Goal: Task Accomplishment & Management: Manage account settings

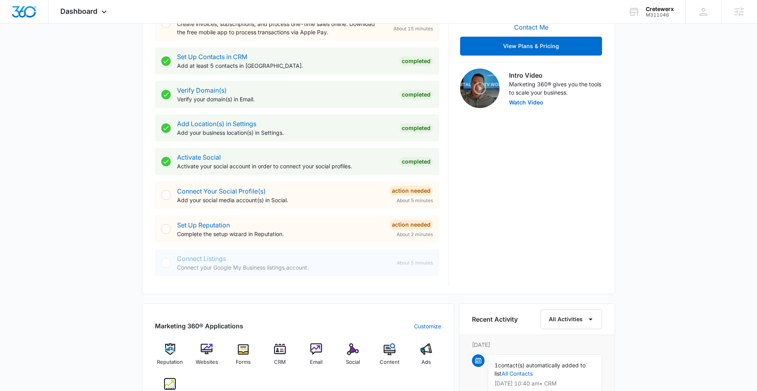
scroll to position [285, 0]
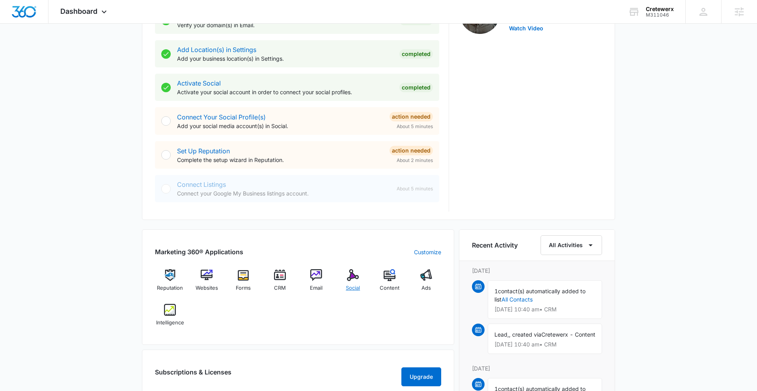
click at [347, 279] on img at bounding box center [353, 275] width 12 height 12
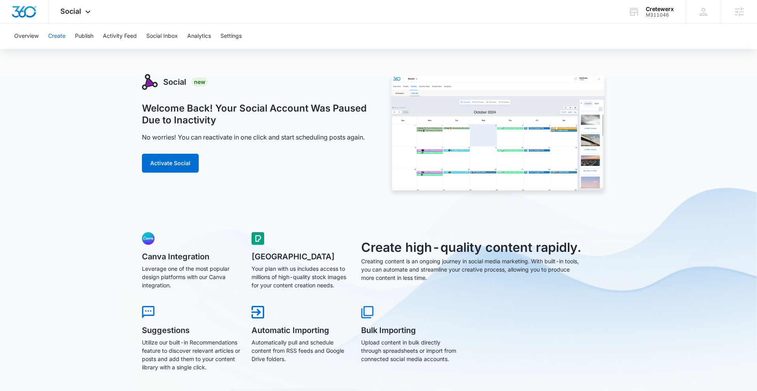
click at [58, 37] on button "Create" at bounding box center [56, 36] width 17 height 25
click at [178, 165] on button "Activate Social" at bounding box center [170, 163] width 57 height 19
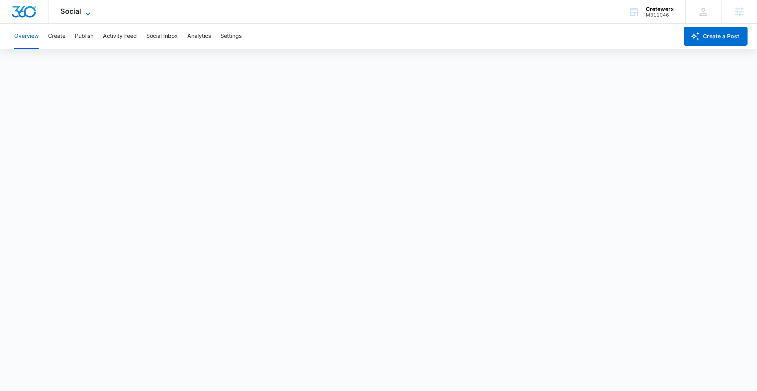
click at [80, 12] on span "Social" at bounding box center [70, 11] width 21 height 8
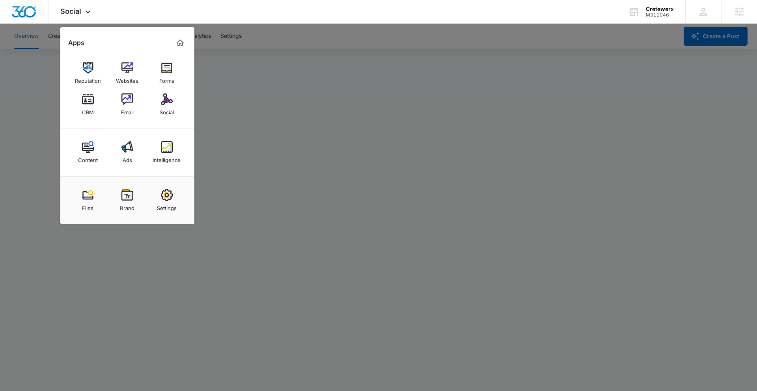
click at [475, 88] on div at bounding box center [378, 195] width 757 height 391
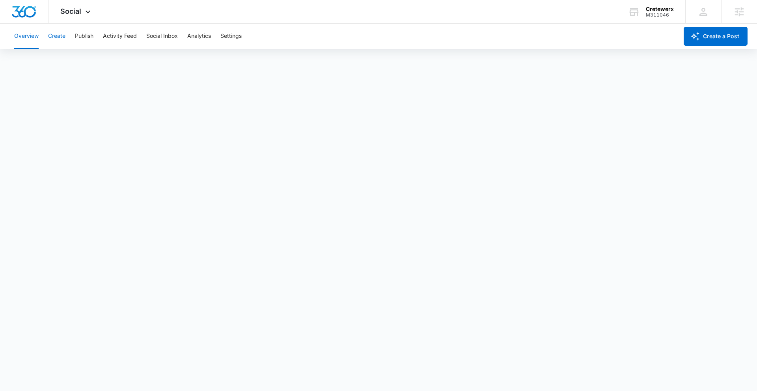
click at [52, 35] on button "Create" at bounding box center [56, 36] width 17 height 25
click at [58, 34] on button "Create" at bounding box center [56, 36] width 17 height 25
click at [85, 35] on button "Publish" at bounding box center [84, 36] width 19 height 25
click at [59, 61] on button "Schedules" at bounding box center [60, 60] width 27 height 22
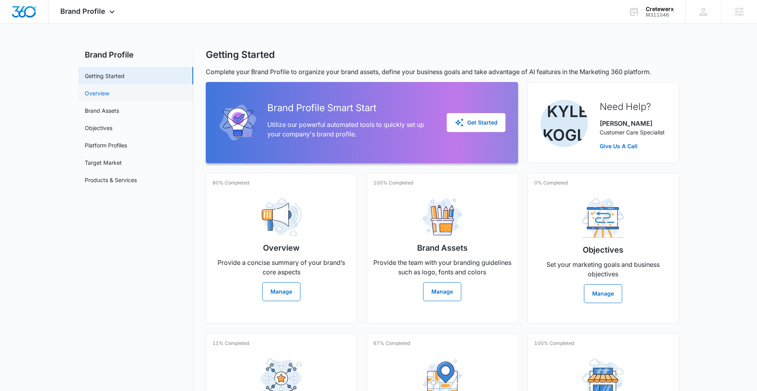
click at [109, 94] on link "Overview" at bounding box center [97, 93] width 24 height 8
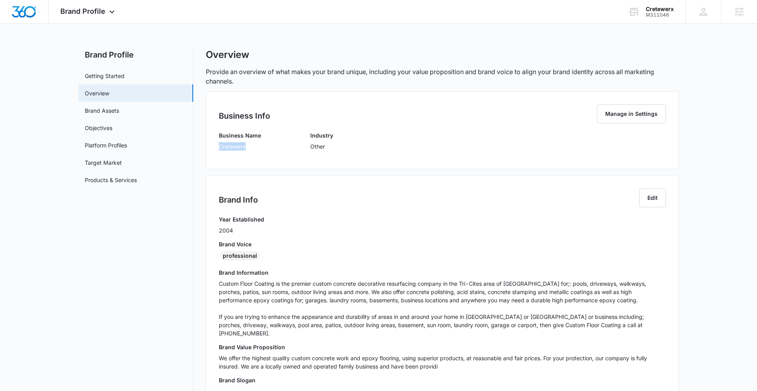
drag, startPoint x: 217, startPoint y: 145, endPoint x: 251, endPoint y: 147, distance: 33.6
click at [251, 147] on div "Business Info Manage in Settings Business Name Cretewerx Industry Other" at bounding box center [442, 130] width 473 height 78
copy p "Cretewerx"
drag, startPoint x: 315, startPoint y: 284, endPoint x: 418, endPoint y: 285, distance: 103.7
click at [418, 285] on p "Custom Floor Coating is the premier custom concrete decorative resurfacing comp…" at bounding box center [442, 309] width 447 height 58
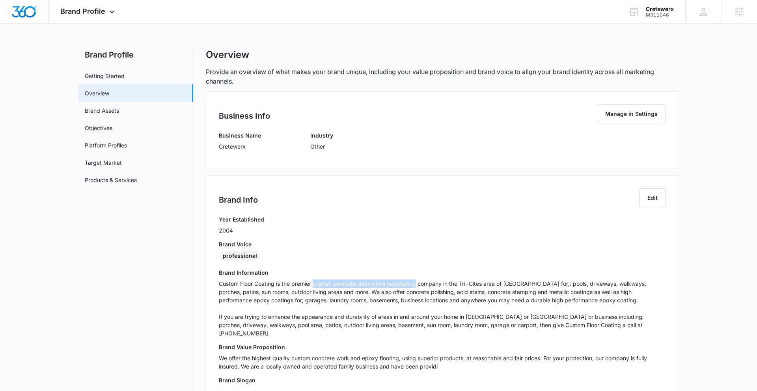
copy p "custom concrete decorative resurfacing"
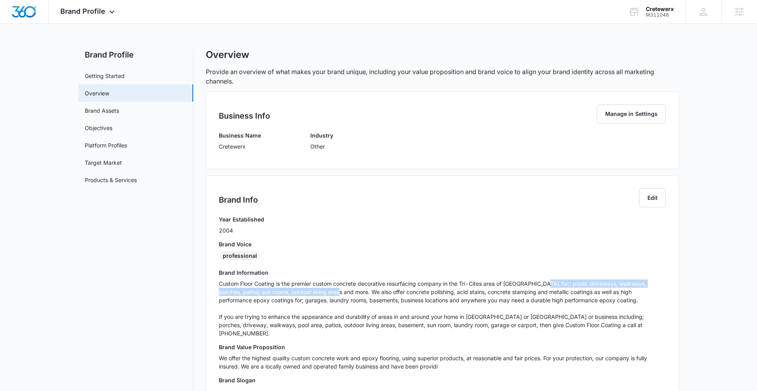
drag, startPoint x: 550, startPoint y: 284, endPoint x: 337, endPoint y: 295, distance: 213.2
click at [326, 293] on p "Custom Floor Coating is the premier custom concrete decorative resurfacing comp…" at bounding box center [442, 309] width 447 height 58
copy p "pools, driveways, walkways, porches, patios, sun rooms, outdoor living areas an…"
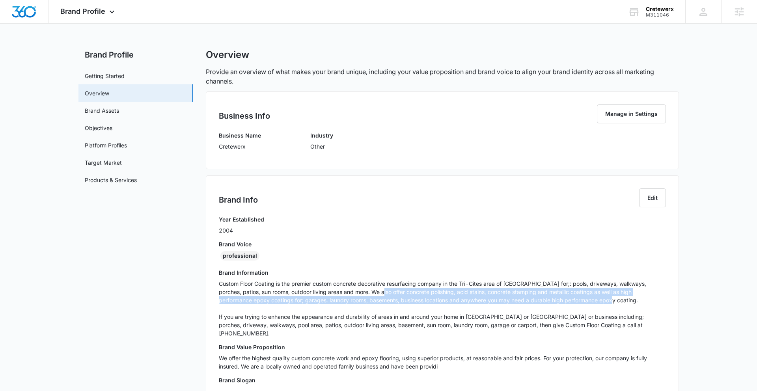
drag, startPoint x: 365, startPoint y: 293, endPoint x: 599, endPoint y: 300, distance: 233.9
click at [475, 300] on p "Custom Floor Coating is the premier custom concrete decorative resurfacing comp…" at bounding box center [442, 309] width 447 height 58
copy p "concrete polishing, acid stains, concrete stamping and metallic coatings as wel…"
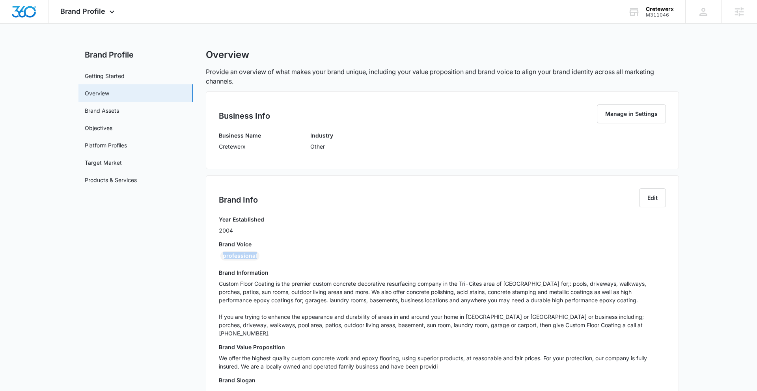
drag, startPoint x: 225, startPoint y: 257, endPoint x: 280, endPoint y: 255, distance: 55.3
click at [283, 254] on div "professional" at bounding box center [442, 257] width 447 height 13
copy div "professional"
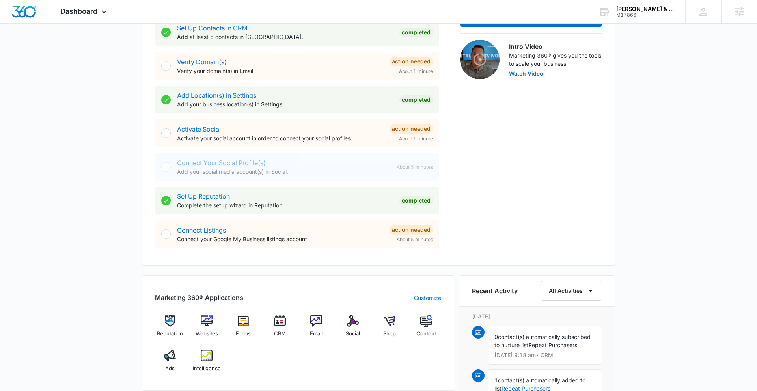
scroll to position [266, 0]
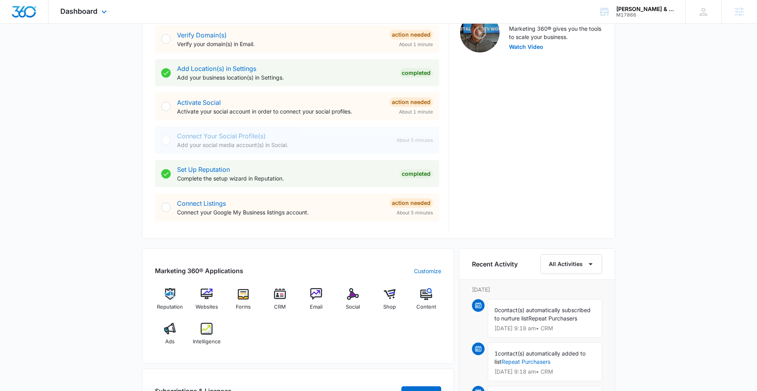
click at [98, 8] on div "Dashboard Apps Reputation Websites Forms CRM Email Social Shop Content Ads Inte…" at bounding box center [84, 11] width 72 height 23
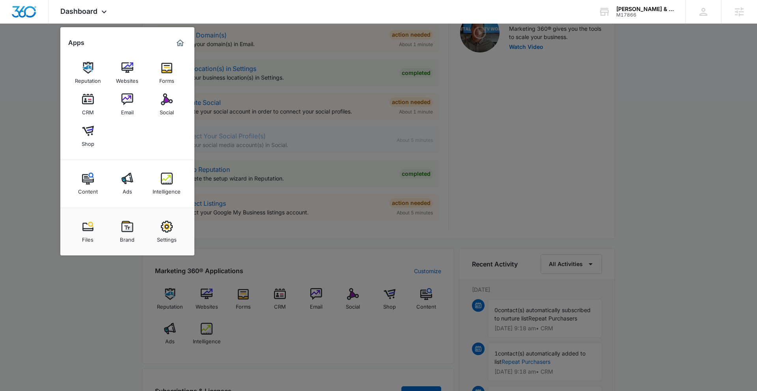
click at [130, 228] on img at bounding box center [127, 227] width 12 height 12
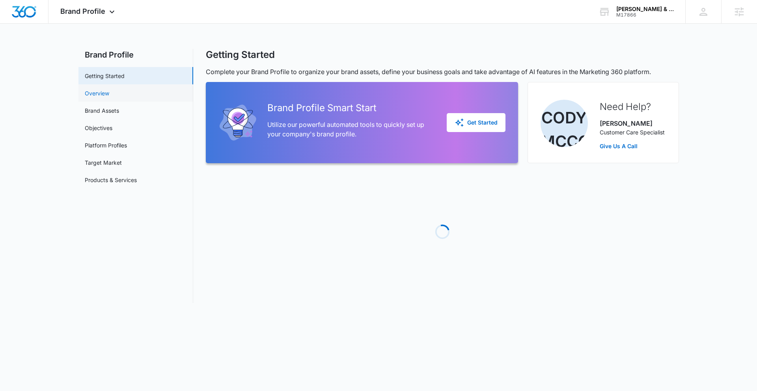
click at [109, 95] on link "Overview" at bounding box center [97, 93] width 24 height 8
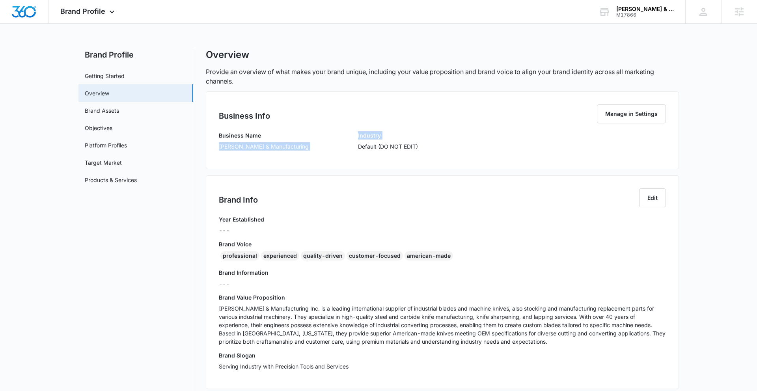
drag, startPoint x: 219, startPoint y: 146, endPoint x: 328, endPoint y: 149, distance: 109.6
click at [337, 147] on div "Business Name Carolina Knife & Manufacturing Industry Default (DO NOT EDIT)" at bounding box center [442, 143] width 447 height 25
drag, startPoint x: 285, startPoint y: 143, endPoint x: 298, endPoint y: 144, distance: 13.1
click at [285, 143] on p "Carolina Knife & Manufacturing" at bounding box center [264, 146] width 90 height 8
drag, startPoint x: 299, startPoint y: 145, endPoint x: 218, endPoint y: 148, distance: 81.6
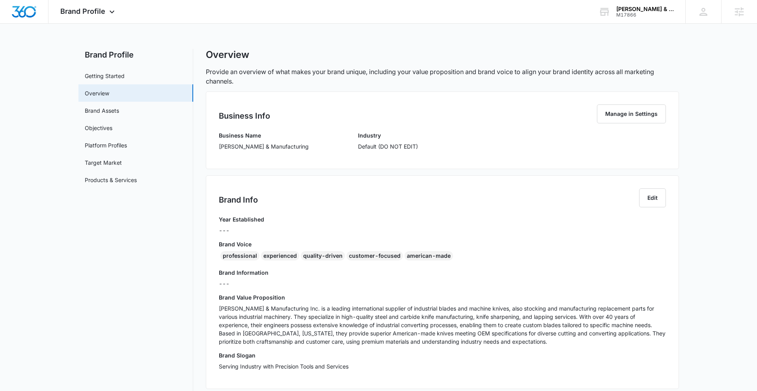
click at [216, 148] on div "Business Info Manage in Settings Business Name Carolina Knife & Manufacturing I…" at bounding box center [442, 130] width 473 height 78
copy p "Carolina Knife & Manufacturing"
drag, startPoint x: 229, startPoint y: 256, endPoint x: 445, endPoint y: 263, distance: 215.4
click at [453, 262] on div "professional experienced quality-driven customer-focused american-made" at bounding box center [442, 257] width 447 height 13
copy div "professional experienced quality-driven customer-focused american-made"
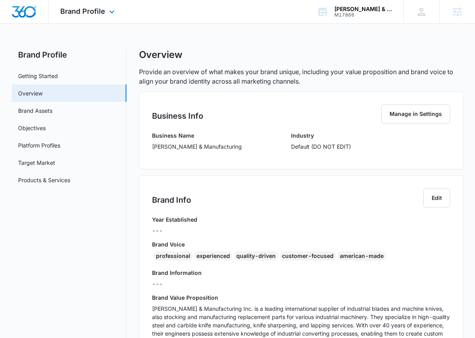
click at [105, 12] on div "Brand Profile Apps Reputation Websites Forms CRM Email Social Shop Content Ads …" at bounding box center [88, 11] width 80 height 23
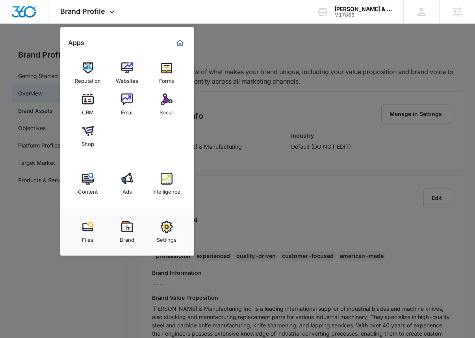
drag, startPoint x: 169, startPoint y: 102, endPoint x: 170, endPoint y: 93, distance: 8.8
click at [169, 102] on img at bounding box center [167, 99] width 12 height 12
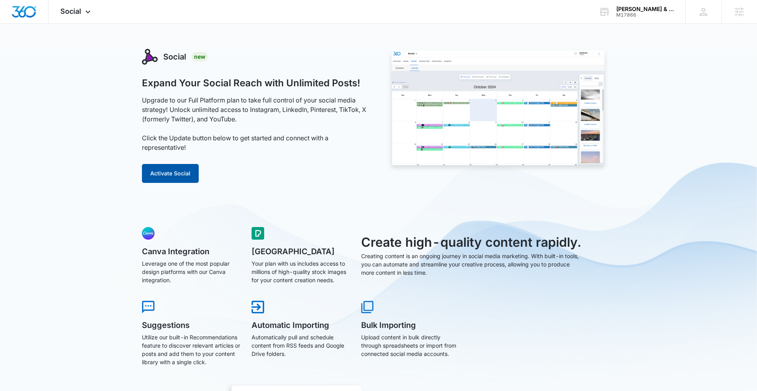
click at [181, 175] on button "Activate Social" at bounding box center [170, 173] width 57 height 19
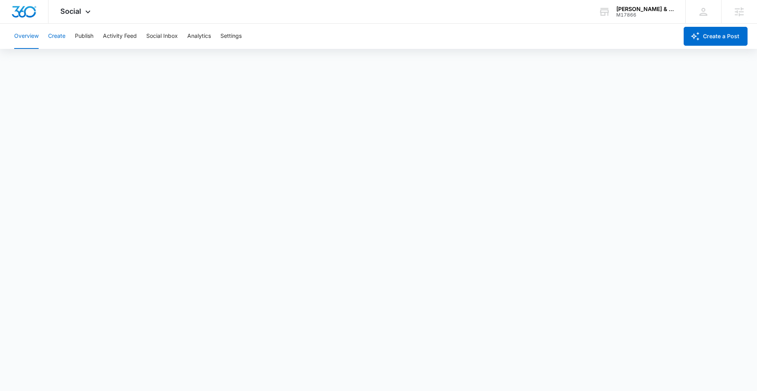
click at [59, 37] on button "Create" at bounding box center [56, 36] width 17 height 25
click at [82, 36] on button "Publish" at bounding box center [84, 36] width 19 height 25
click at [60, 65] on button "Schedules" at bounding box center [60, 60] width 27 height 22
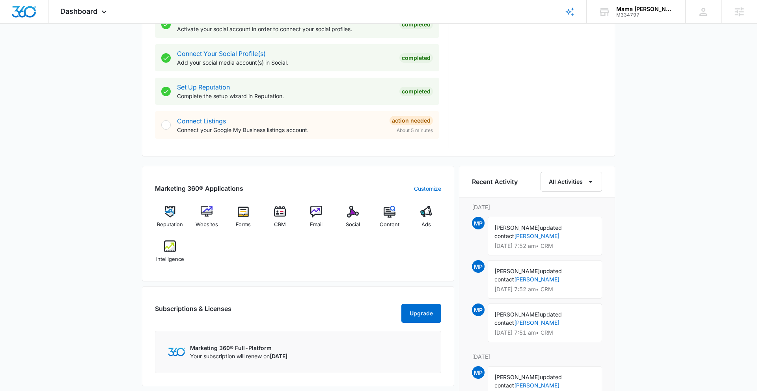
scroll to position [347, 0]
click at [104, 12] on icon at bounding box center [103, 13] width 9 height 9
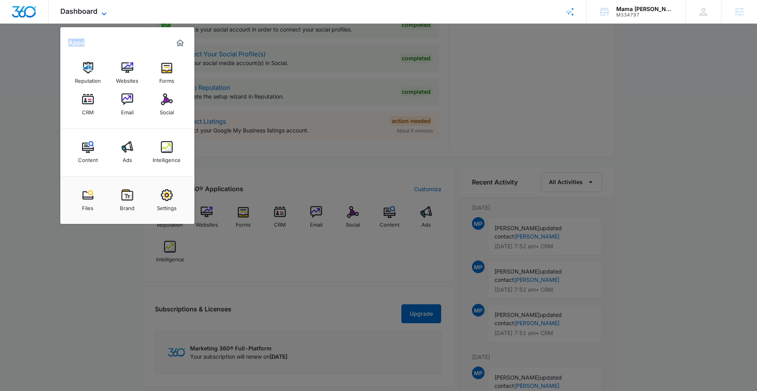
click at [104, 12] on icon at bounding box center [103, 13] width 9 height 9
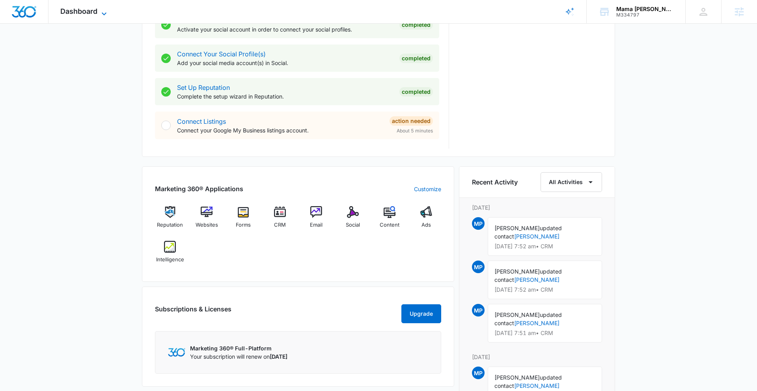
click at [104, 13] on icon at bounding box center [103, 13] width 9 height 9
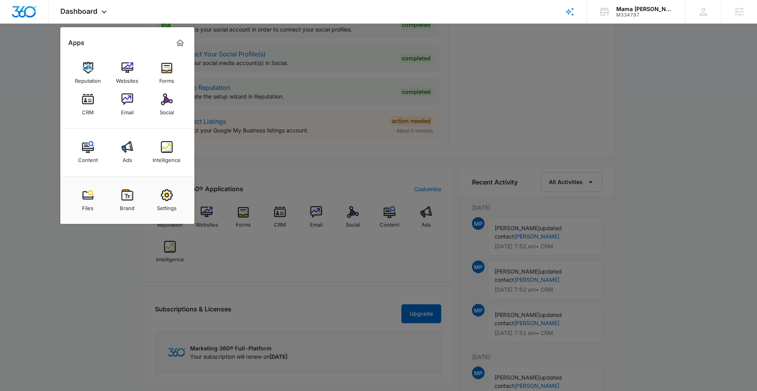
click at [170, 146] on img at bounding box center [167, 147] width 12 height 12
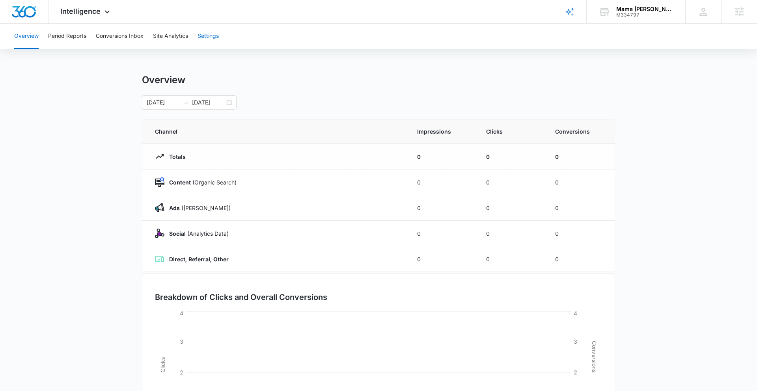
click at [218, 36] on button "Settings" at bounding box center [208, 36] width 21 height 25
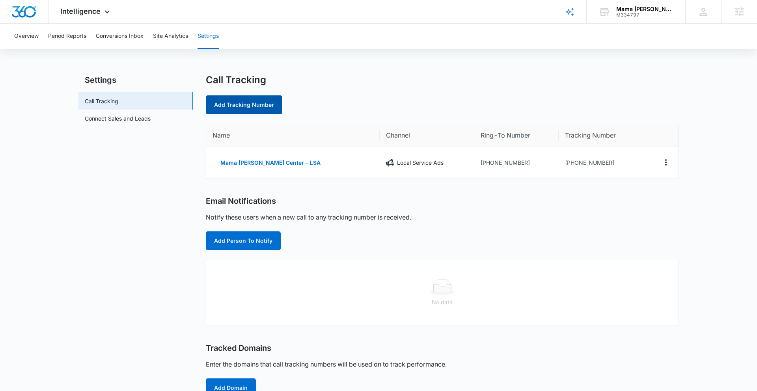
click at [264, 105] on link "Add Tracking Number" at bounding box center [244, 104] width 76 height 19
select select "by_area_code"
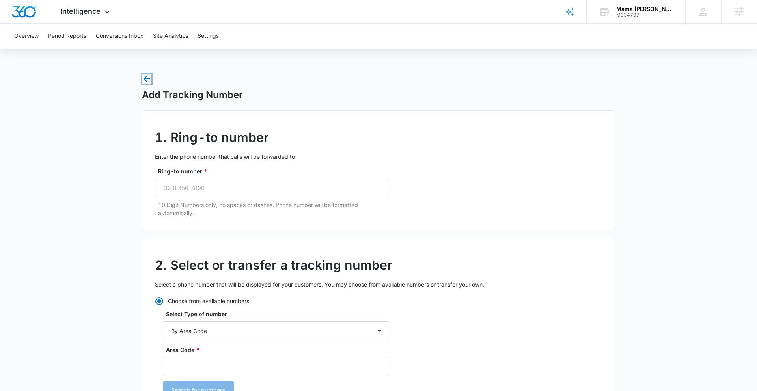
click at [148, 78] on icon "button" at bounding box center [146, 78] width 9 height 9
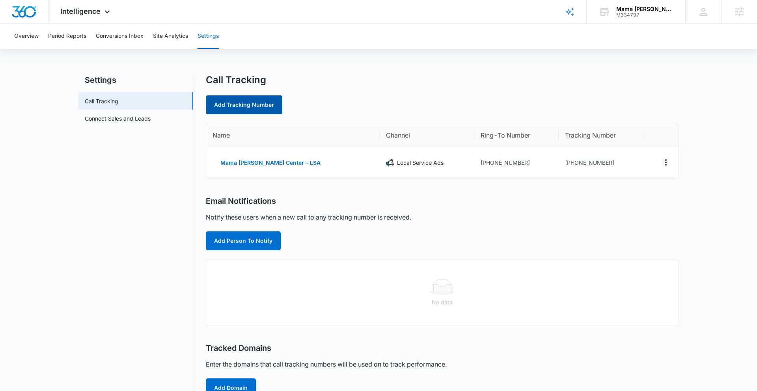
click at [254, 108] on link "Add Tracking Number" at bounding box center [244, 104] width 76 height 19
select select "by_area_code"
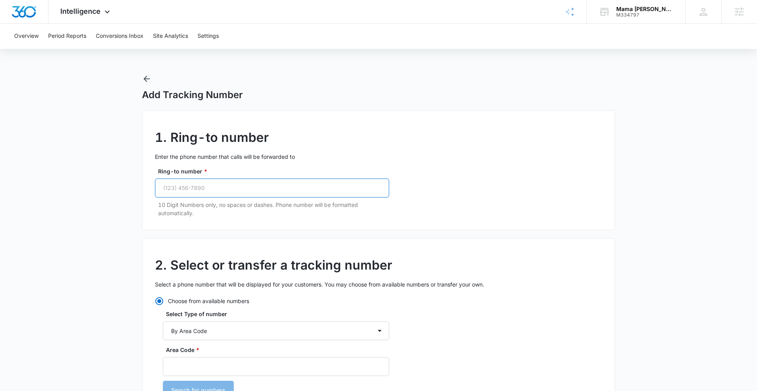
drag, startPoint x: 260, startPoint y: 185, endPoint x: 265, endPoint y: 185, distance: 4.7
click at [260, 185] on input "Ring-to number *" at bounding box center [272, 188] width 234 height 19
paste input "(512) 300-0987"
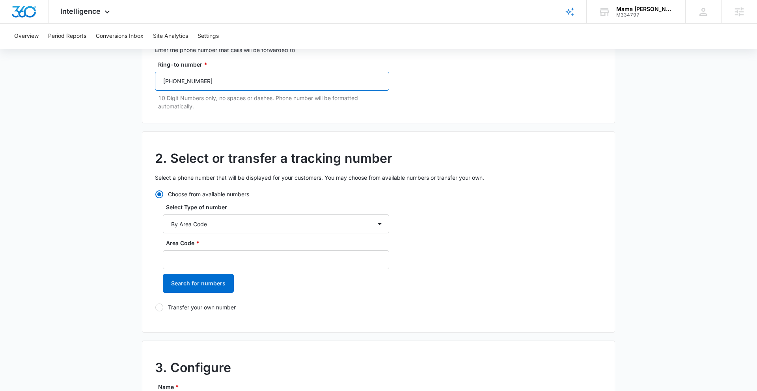
scroll to position [112, 0]
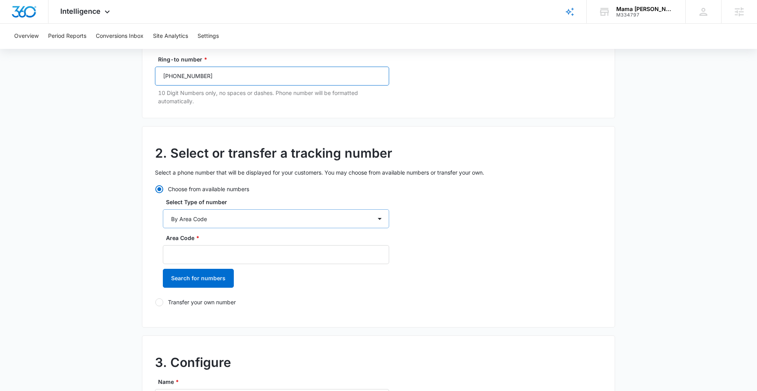
type input "(512) 300-0987"
click at [246, 218] on select "By City & State By State Only By Zip Code By Area Code Toll Free Numbers" at bounding box center [276, 218] width 226 height 19
click at [163, 209] on select "By City & State By State Only By Zip Code By Area Code Toll Free Numbers" at bounding box center [276, 218] width 226 height 19
click at [199, 253] on input "Area Code *" at bounding box center [276, 254] width 226 height 19
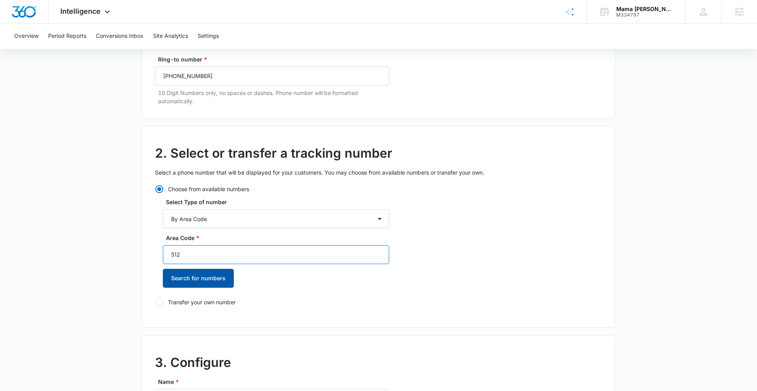
type input "512"
click at [200, 284] on button "Search for numbers" at bounding box center [198, 278] width 71 height 19
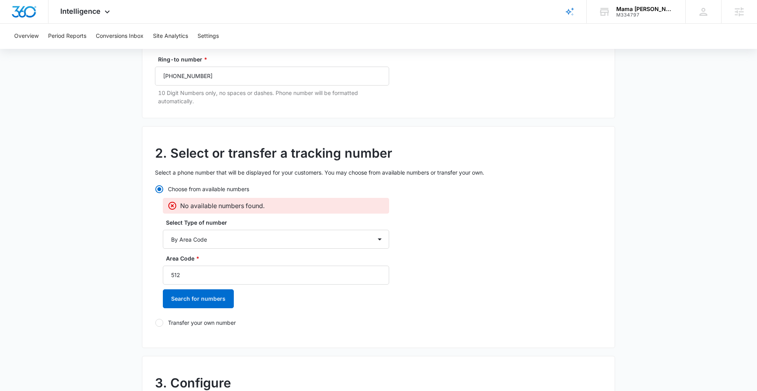
scroll to position [0, 0]
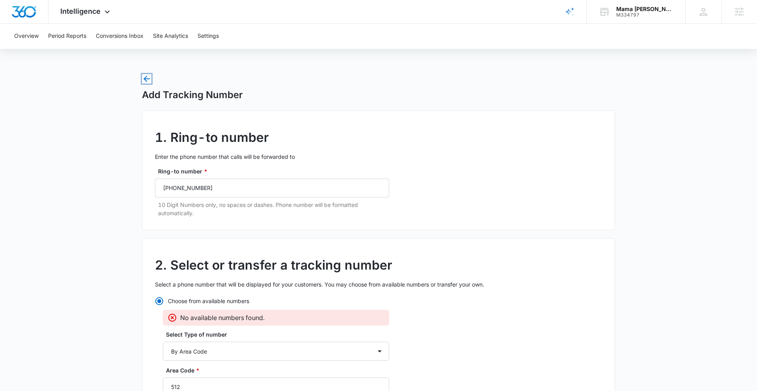
click at [149, 80] on icon "button" at bounding box center [146, 78] width 9 height 9
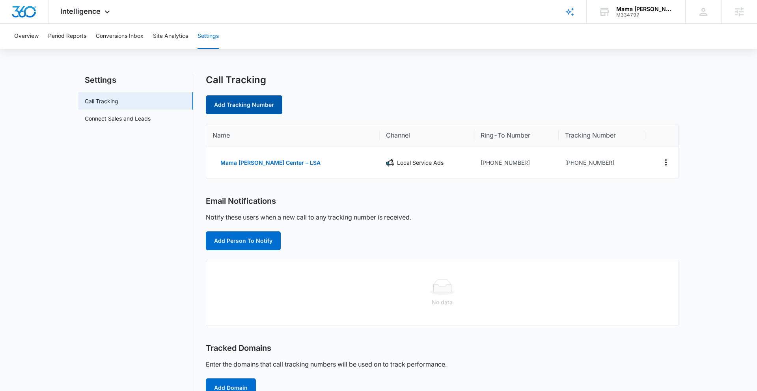
click at [250, 100] on link "Add Tracking Number" at bounding box center [244, 104] width 76 height 19
select select "by_area_code"
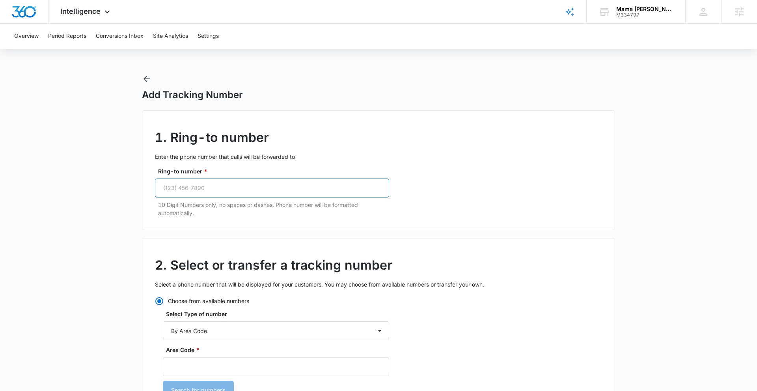
click at [296, 186] on input "Ring-to number *" at bounding box center [272, 188] width 234 height 19
paste input "(512) 300-0987"
type input "(512) 300-0987"
click at [210, 367] on input "Area Code *" at bounding box center [276, 366] width 226 height 19
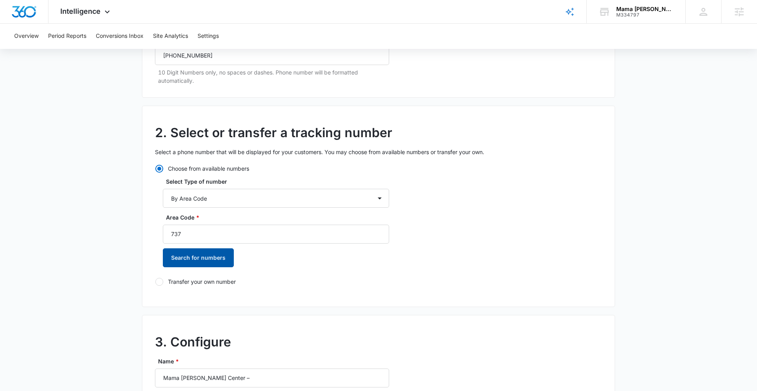
click at [199, 260] on button "Search for numbers" at bounding box center [198, 257] width 71 height 19
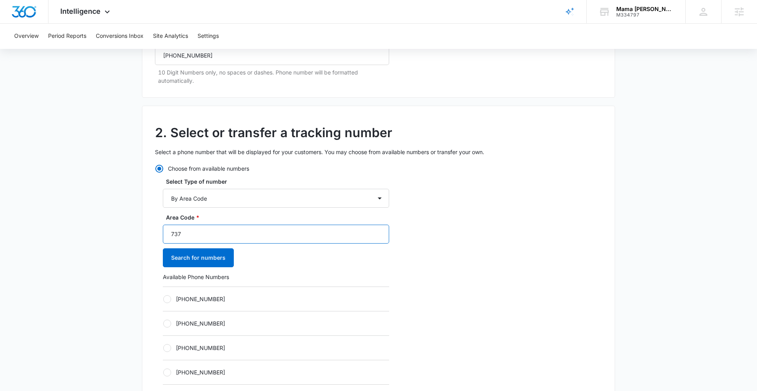
click at [203, 229] on input "737" at bounding box center [276, 234] width 226 height 19
click at [200, 233] on input "737" at bounding box center [276, 234] width 226 height 19
type input "512"
click at [205, 258] on button "Search for numbers" at bounding box center [198, 257] width 71 height 19
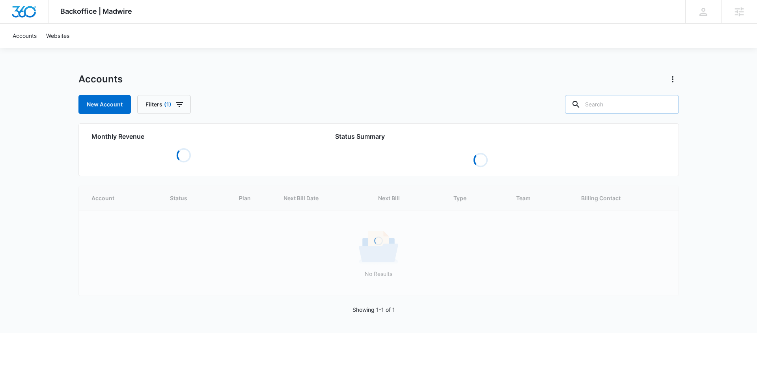
click at [640, 104] on input "text" at bounding box center [622, 104] width 114 height 19
paste input "M334797"
type input "M334797"
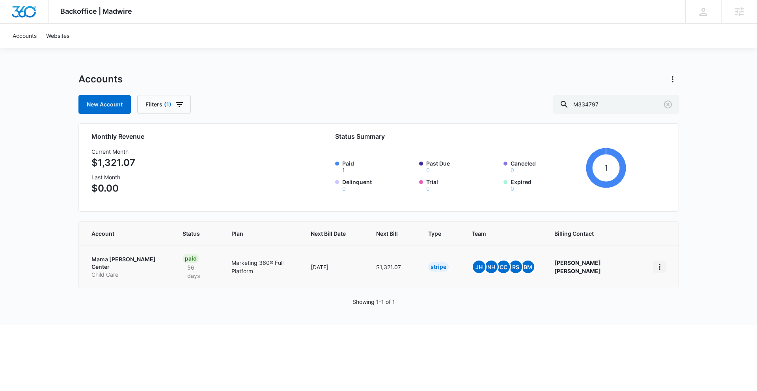
click at [660, 264] on icon "home" at bounding box center [660, 267] width 2 height 6
drag, startPoint x: 393, startPoint y: 321, endPoint x: 285, endPoint y: 294, distance: 110.9
click at [391, 320] on html "Backoffice | Madwire Apps Settings KH [PERSON_NAME] [PERSON_NAME][EMAIL_ADDRESS…" at bounding box center [378, 195] width 757 height 391
click at [152, 261] on p "Mama [PERSON_NAME] Center" at bounding box center [127, 262] width 72 height 15
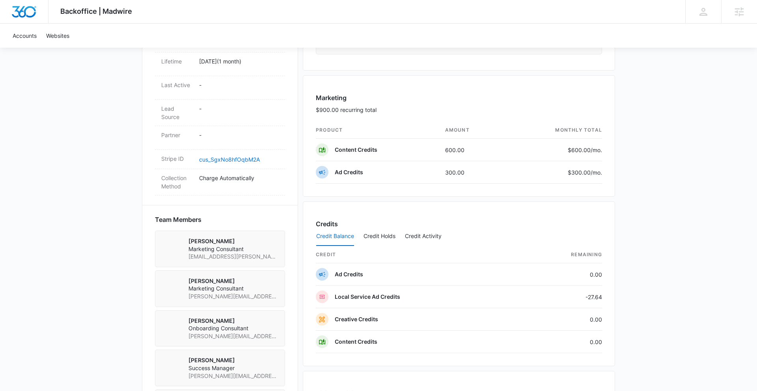
scroll to position [410, 0]
